Goal: Communication & Community: Participate in discussion

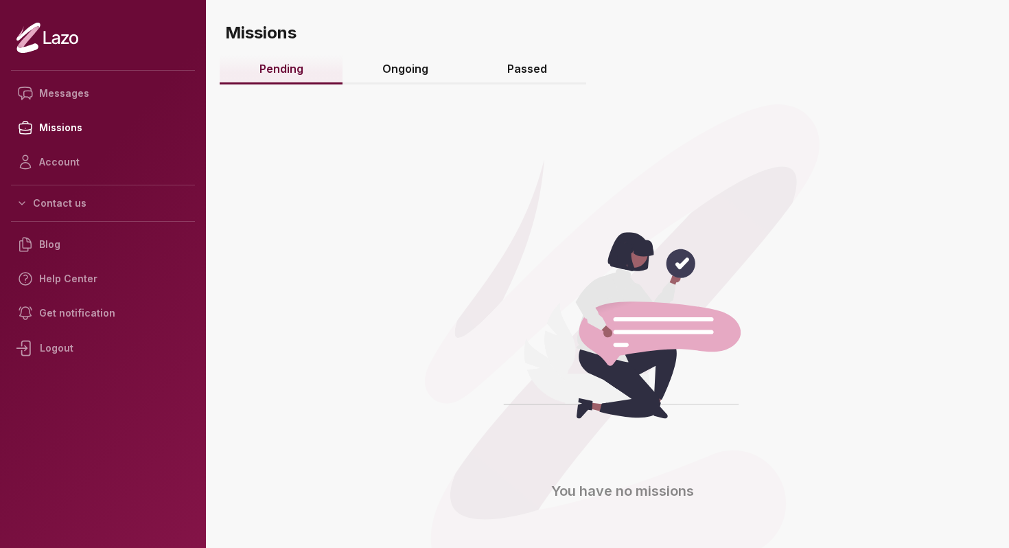
click at [417, 80] on link "Ongoing" at bounding box center [405, 70] width 125 height 30
click at [483, 80] on link "Passed" at bounding box center [526, 70] width 119 height 30
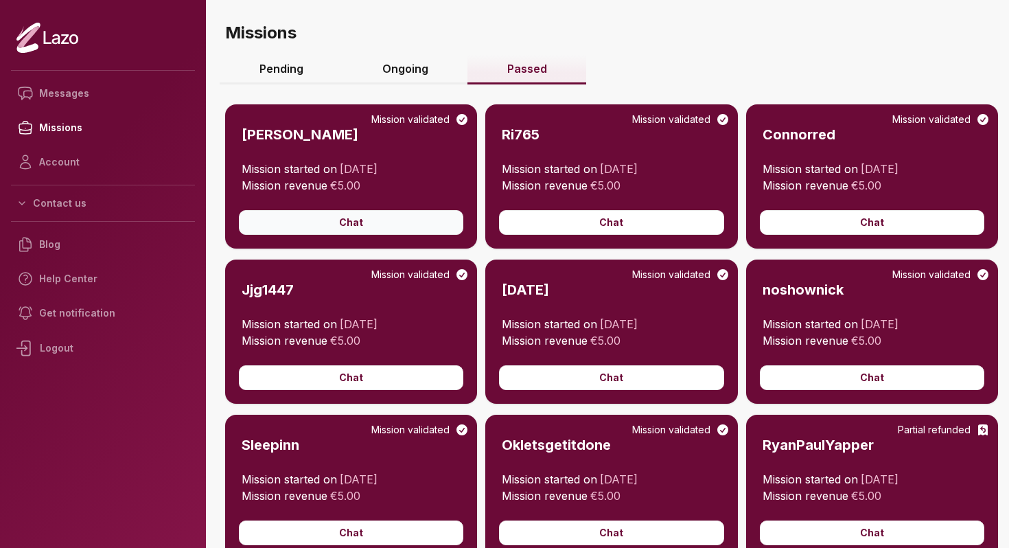
click at [384, 221] on button "Chat" at bounding box center [351, 222] width 224 height 25
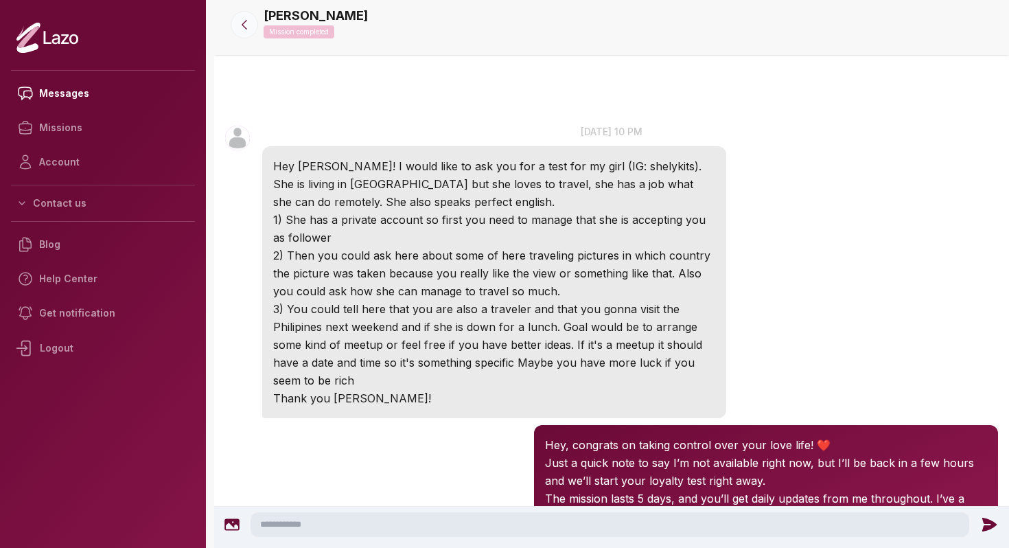
click at [250, 32] on button at bounding box center [244, 24] width 27 height 27
